Goal: Navigation & Orientation: Go to known website

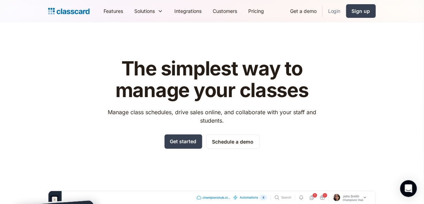
click at [329, 10] on link "Login" at bounding box center [335, 11] width 24 height 16
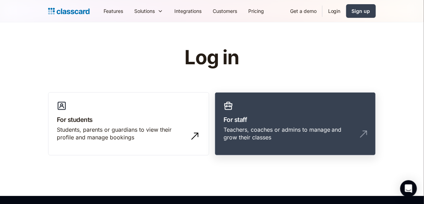
click at [283, 139] on div "Teachers, coaches or admins to manage and grow their classes" at bounding box center [289, 134] width 130 height 16
